Goal: Obtain resource: Download file/media

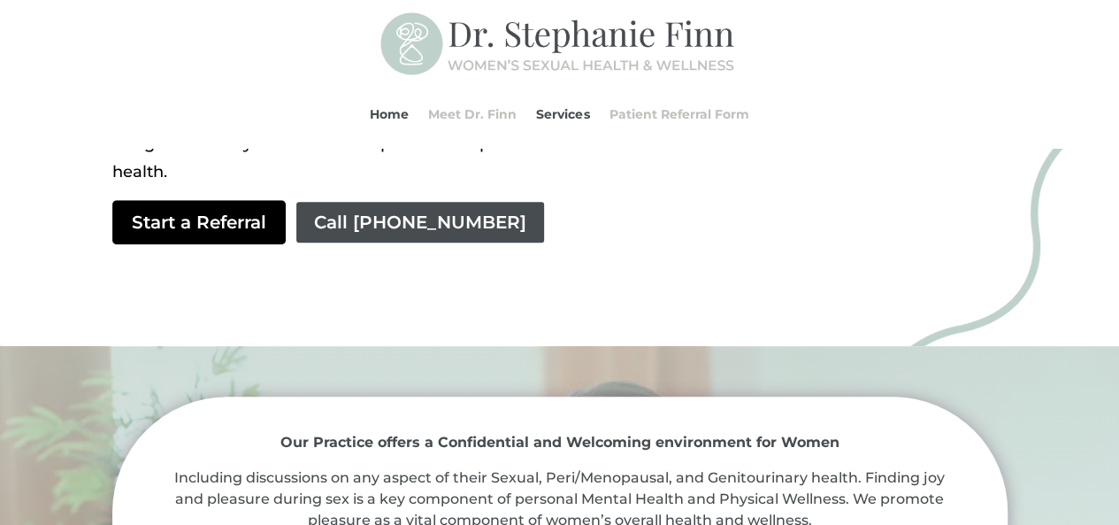
scroll to position [531, 0]
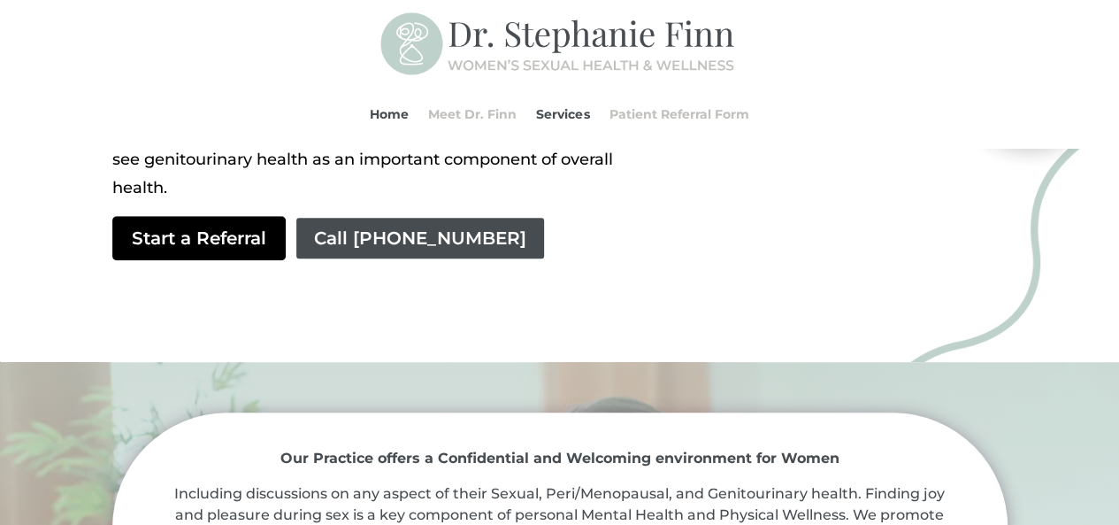
click at [196, 247] on link "Start a Referral" at bounding box center [198, 238] width 173 height 44
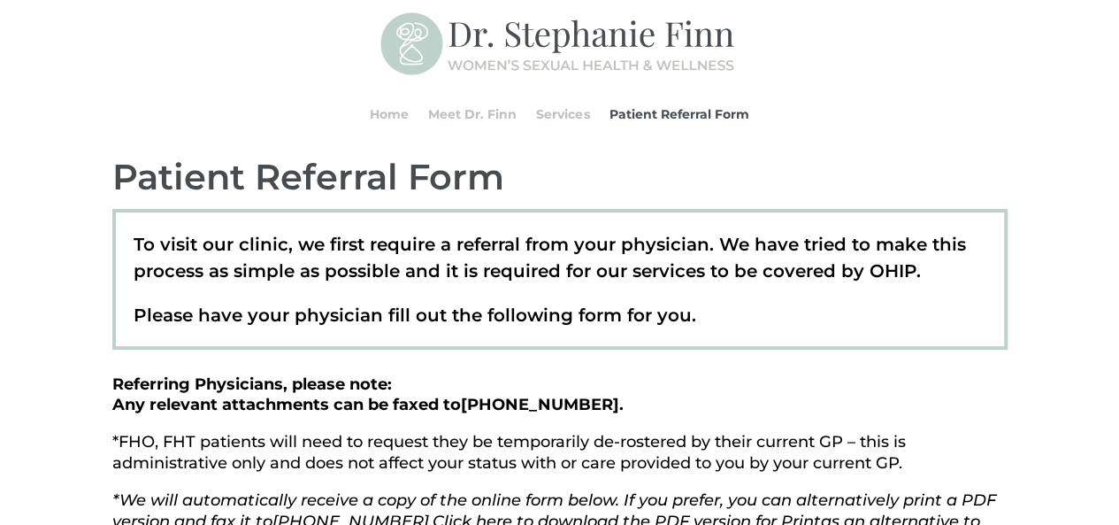
scroll to position [177, 0]
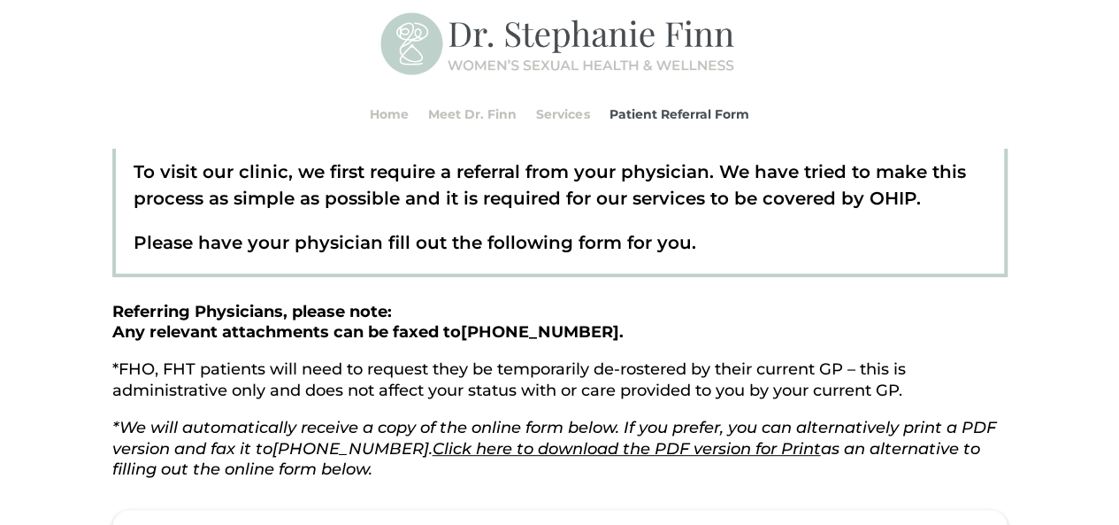
click at [500, 452] on link "Click here to download the PDF version for Print" at bounding box center [627, 448] width 388 height 19
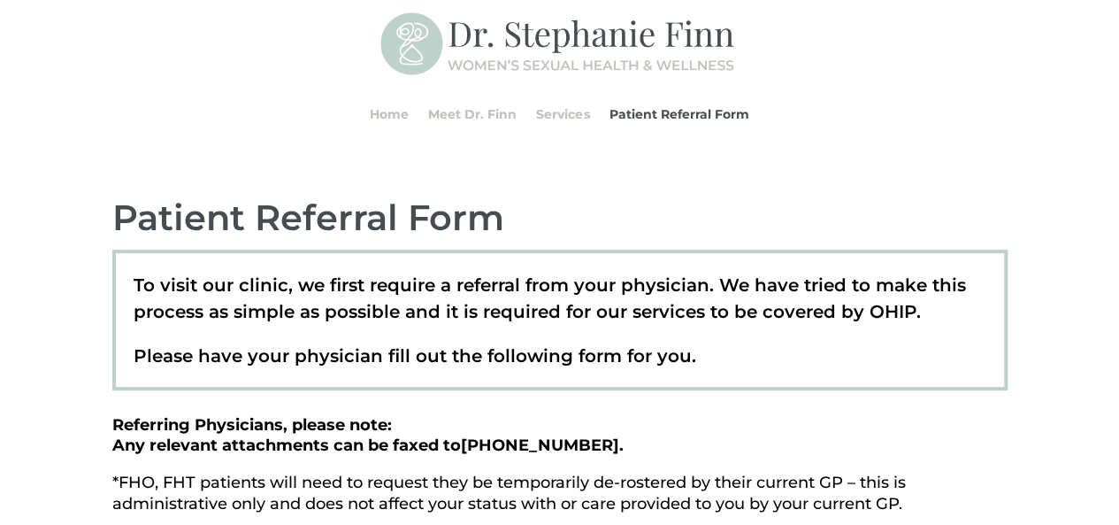
scroll to position [0, 0]
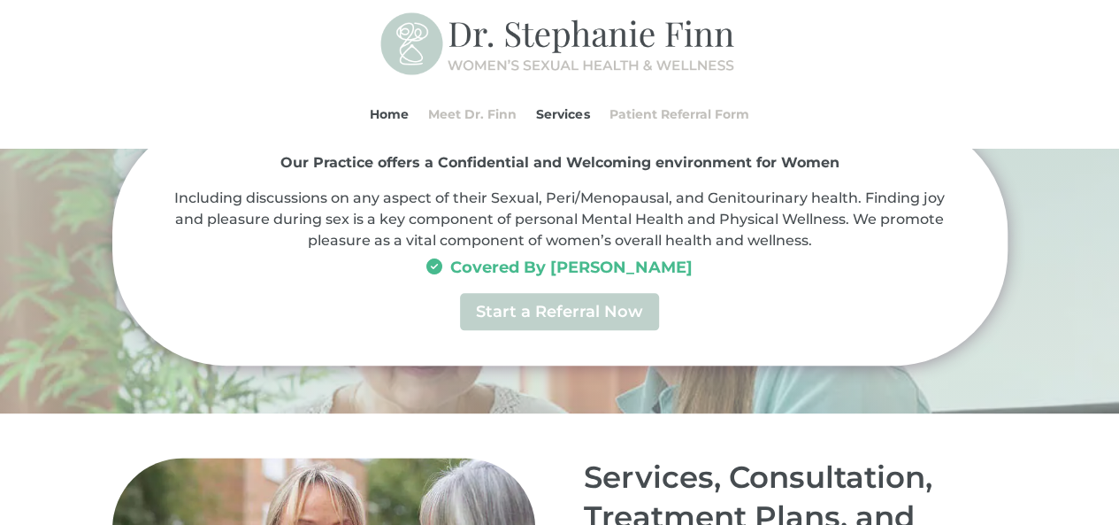
scroll to position [885, 0]
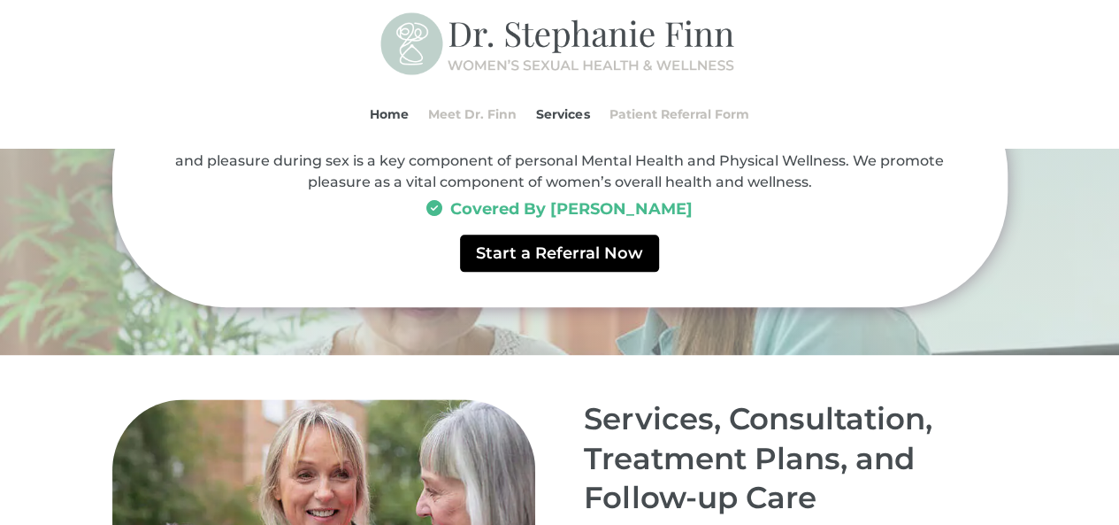
click at [518, 263] on link "Start a Referral Now" at bounding box center [559, 252] width 199 height 36
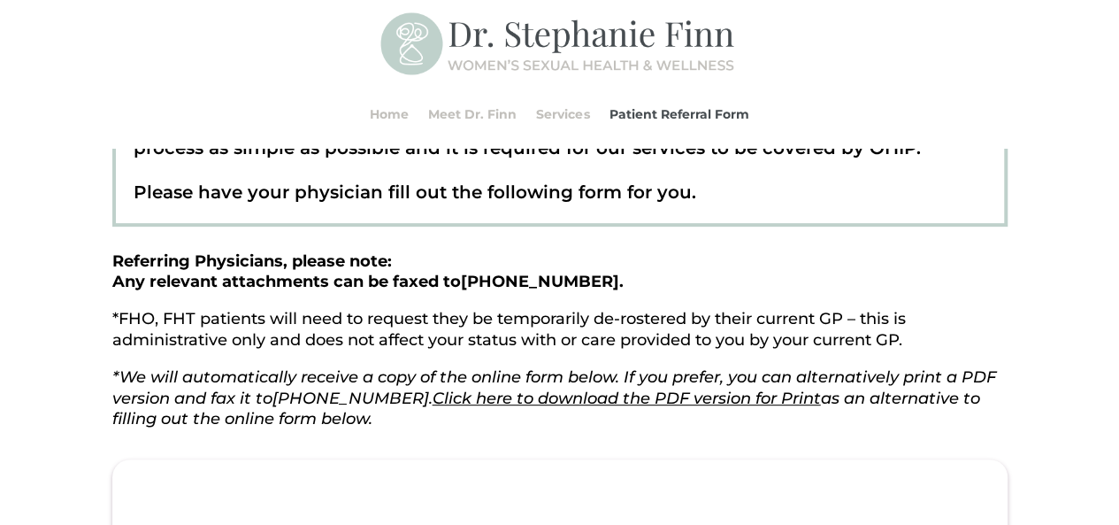
scroll to position [354, 0]
